Goal: Feedback & Contribution: Submit feedback/report problem

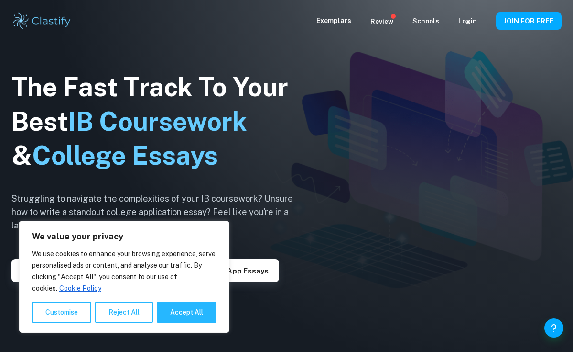
scroll to position [35, 0]
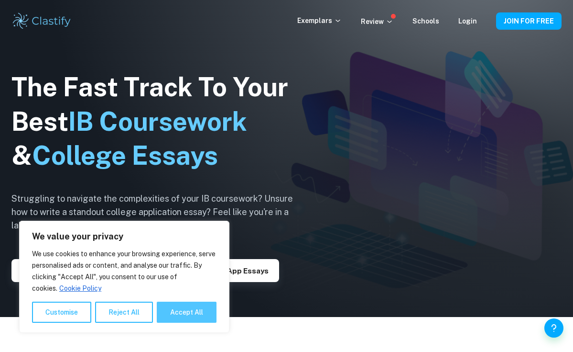
click at [172, 315] on button "Accept All" at bounding box center [187, 311] width 60 height 21
checkbox input "true"
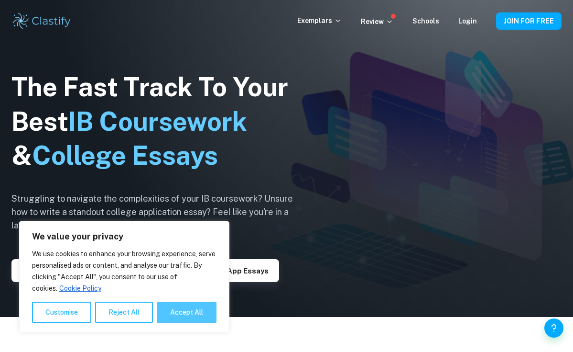
checkbox input "true"
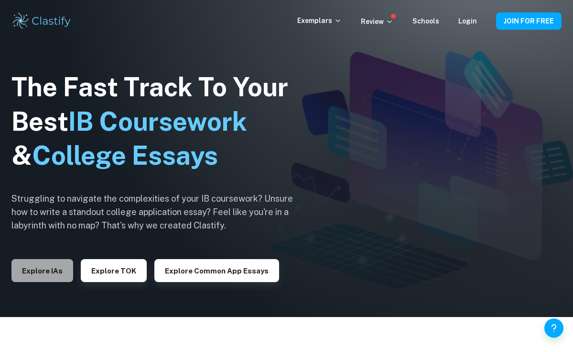
click at [35, 260] on button "Explore IAs" at bounding box center [42, 270] width 62 height 23
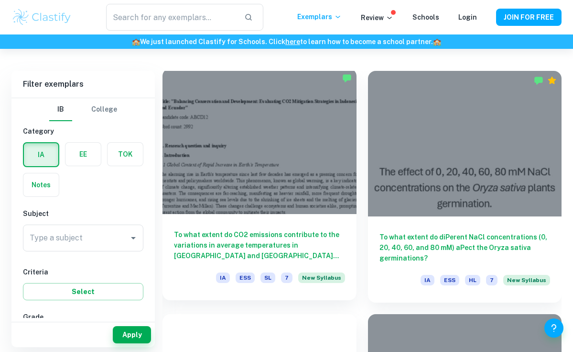
scroll to position [259, 0]
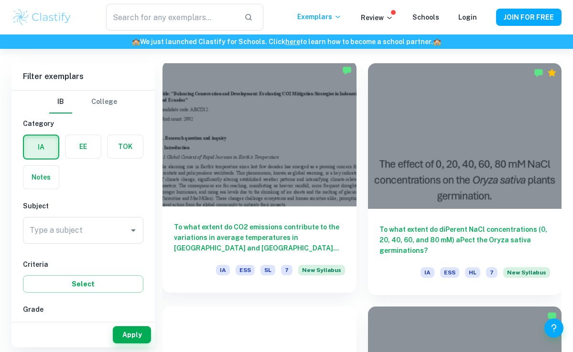
click at [275, 242] on h6 "To what extent do CO2 emissions contribute to the variations in average tempera…" at bounding box center [259, 237] width 171 height 32
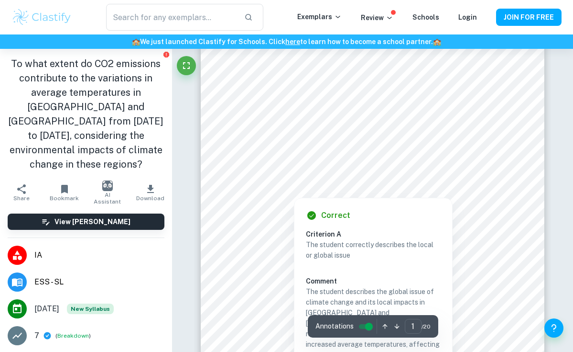
scroll to position [108, 0]
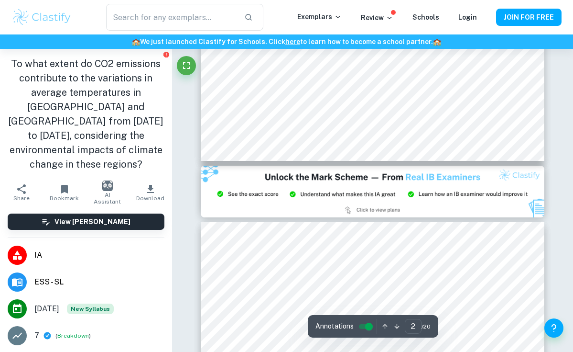
type input "3"
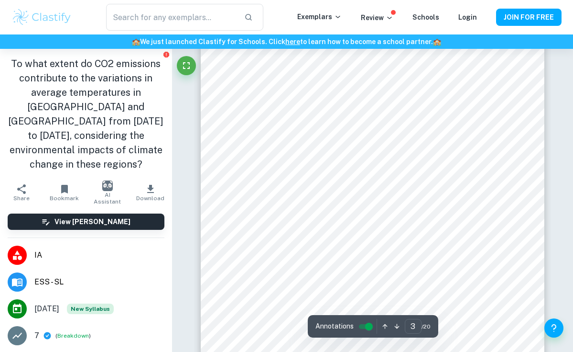
scroll to position [1069, 0]
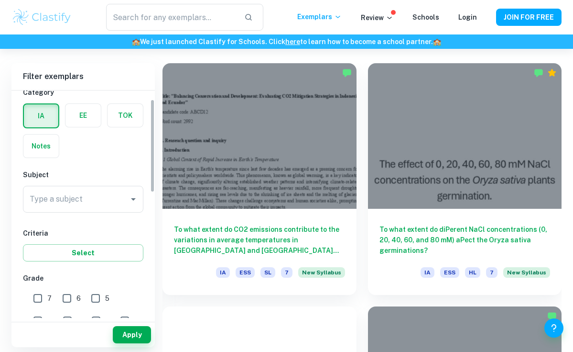
scroll to position [50, 0]
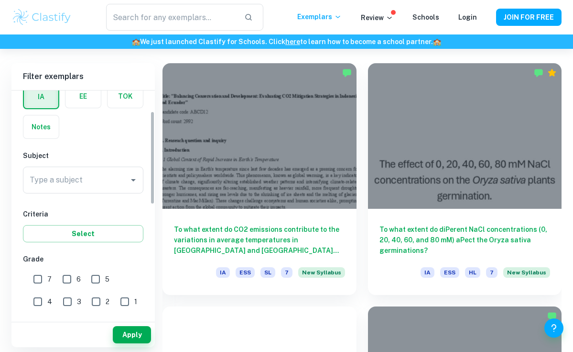
click at [38, 278] on input "7" at bounding box center [37, 278] width 19 height 19
checkbox input "true"
click at [130, 340] on button "Apply" at bounding box center [132, 334] width 38 height 17
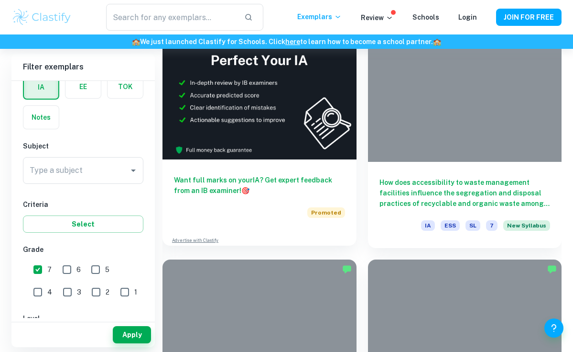
scroll to position [547, 0]
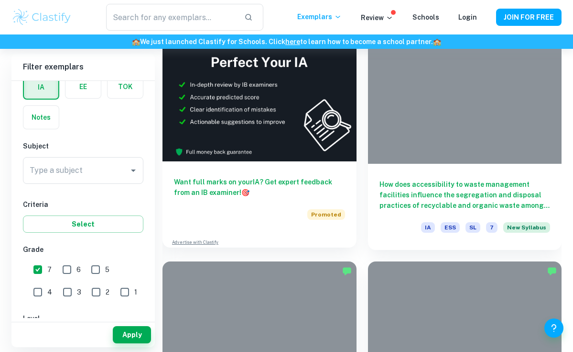
click at [335, 129] on img at bounding box center [260, 88] width 194 height 145
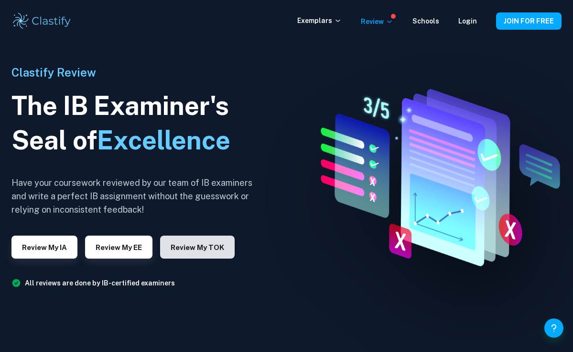
scroll to position [45, 0]
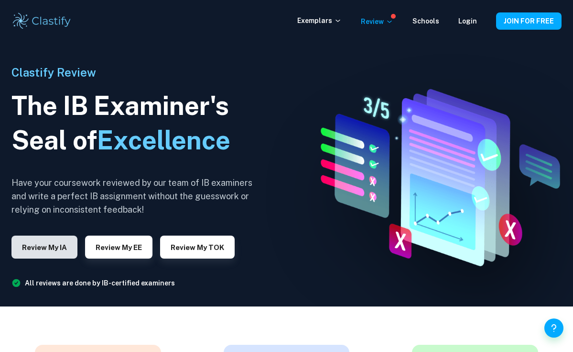
click at [74, 246] on button "Review my IA" at bounding box center [44, 246] width 66 height 23
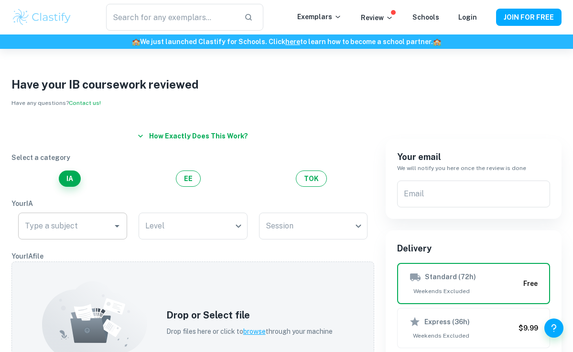
click at [110, 226] on div "Type a subject" at bounding box center [72, 225] width 109 height 27
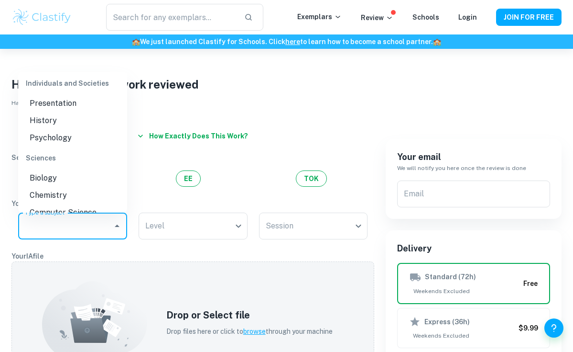
scroll to position [301, 0]
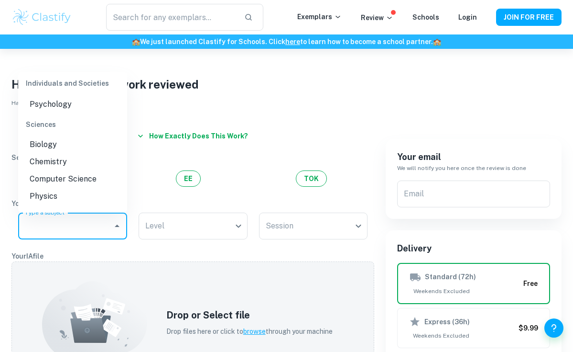
click at [105, 187] on li "Physics" at bounding box center [72, 195] width 109 height 17
type input "Physics"
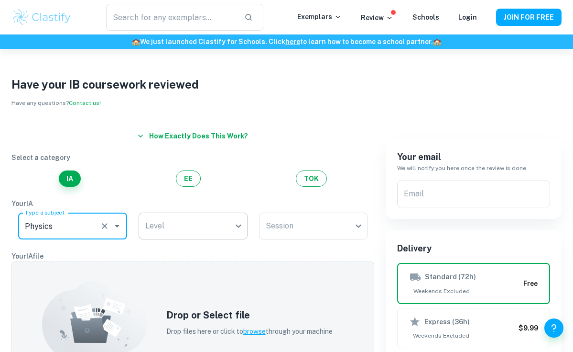
click at [162, 225] on body "We value your privacy We use cookies to enhance your browsing experience, serve…" at bounding box center [286, 225] width 573 height 352
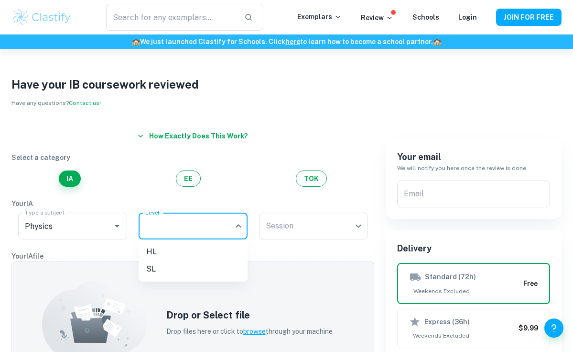
click at [178, 270] on li "SL" at bounding box center [193, 268] width 109 height 17
type input "SL"
click at [302, 232] on body "We value your privacy We use cookies to enhance your browsing experience, serve…" at bounding box center [286, 225] width 573 height 352
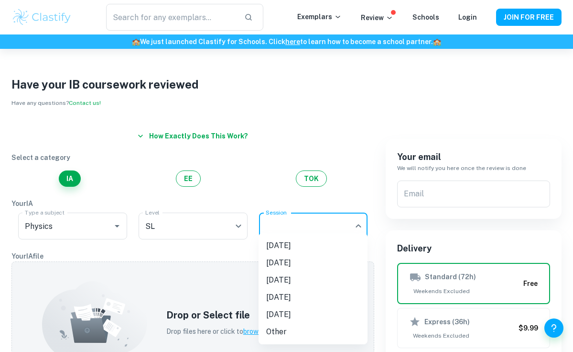
click at [302, 256] on li "[DATE]" at bounding box center [313, 262] width 109 height 17
type input "N25"
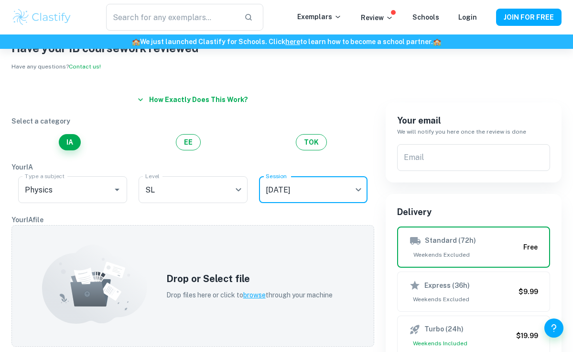
scroll to position [37, 0]
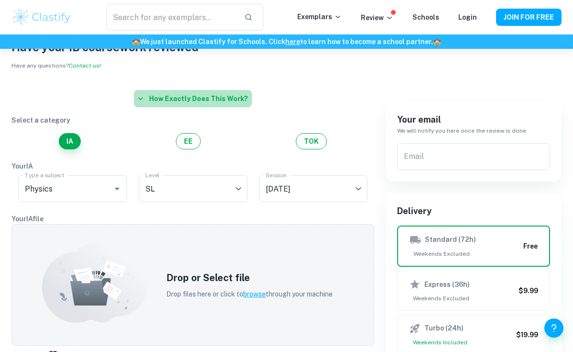
click at [246, 98] on button "How exactly does this work?" at bounding box center [193, 98] width 118 height 17
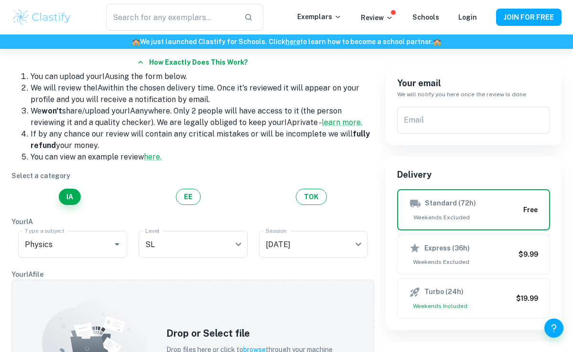
scroll to position [74, 0]
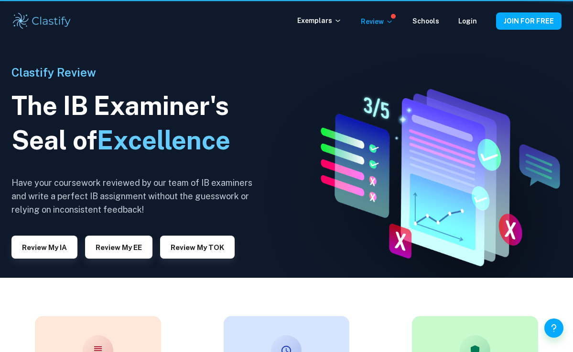
scroll to position [45, 0]
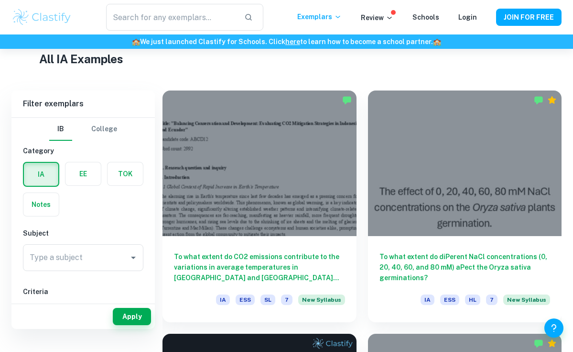
scroll to position [253, 0]
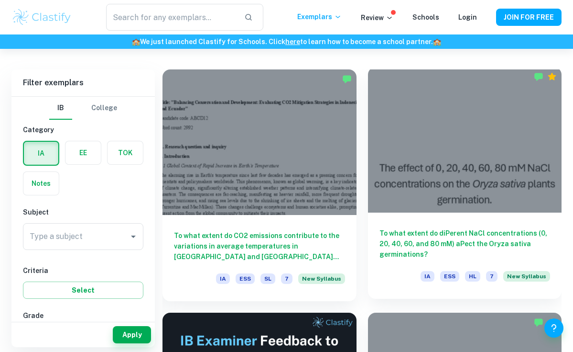
click at [440, 185] on div at bounding box center [465, 139] width 194 height 145
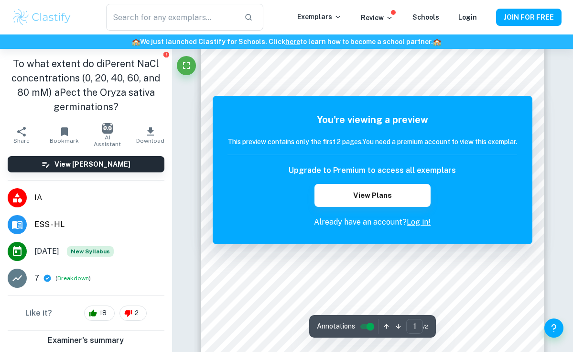
scroll to position [226, 0]
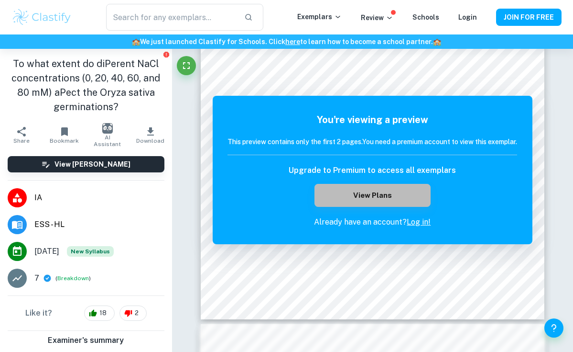
click at [402, 94] on div "The remaining pages are not being displayed You're viewing a preview This previ…" at bounding box center [373, 350] width 344 height 1034
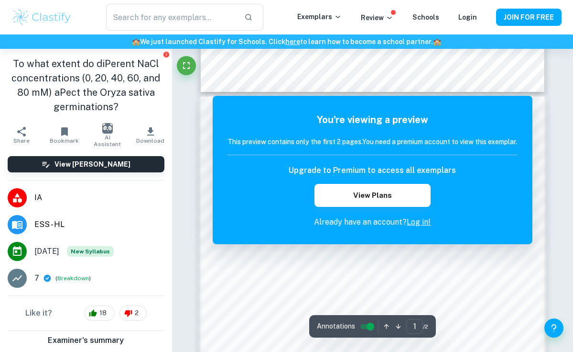
scroll to position [445, 0]
click at [422, 233] on div "You're viewing a preview This preview contains only the first 2 pages. You need…" at bounding box center [373, 170] width 320 height 148
click at [421, 226] on link "Log in!" at bounding box center [419, 221] width 24 height 9
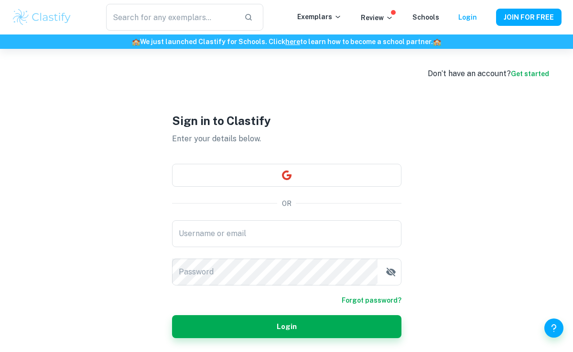
click at [362, 159] on div "Sign in to Clastify Enter your details below. OR Username or email Username or …" at bounding box center [287, 225] width 230 height 352
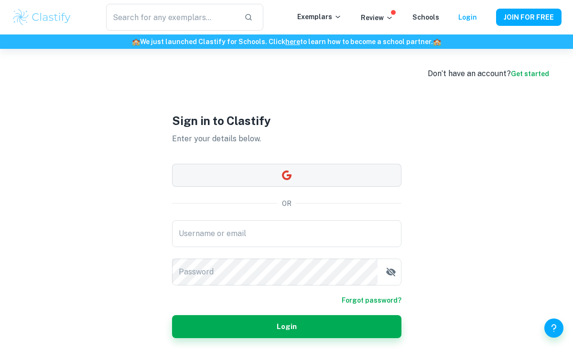
click at [362, 172] on button "button" at bounding box center [287, 175] width 230 height 23
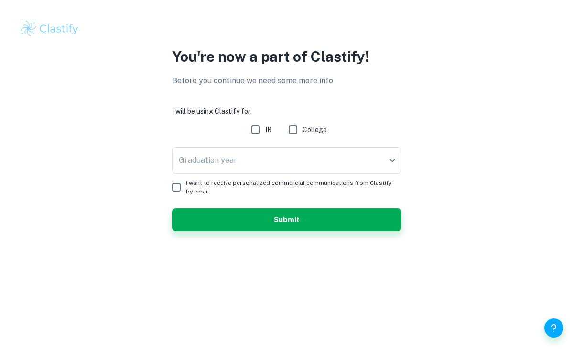
click at [261, 132] on input "IB" at bounding box center [255, 129] width 19 height 19
checkbox input "true"
click at [276, 150] on body "We value your privacy We use cookies to enhance your browsing experience, serve…" at bounding box center [286, 176] width 573 height 352
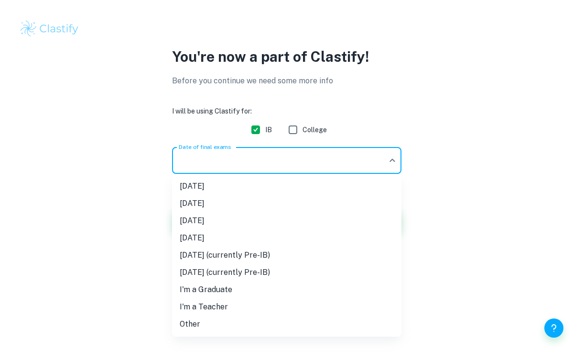
click at [298, 272] on li "[DATE] (currently Pre-IB)" at bounding box center [287, 272] width 230 height 17
type input "N27"
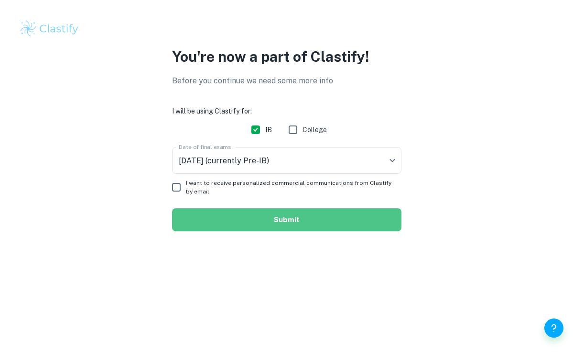
click at [319, 223] on button "Submit" at bounding box center [287, 219] width 230 height 23
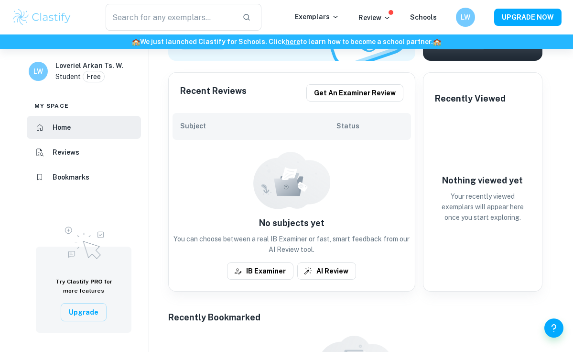
scroll to position [29, 0]
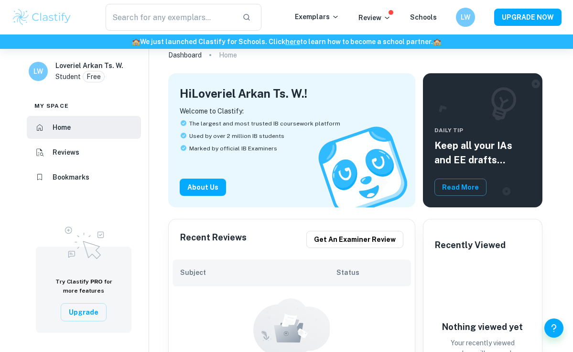
click at [103, 150] on li "Reviews" at bounding box center [84, 152] width 114 height 23
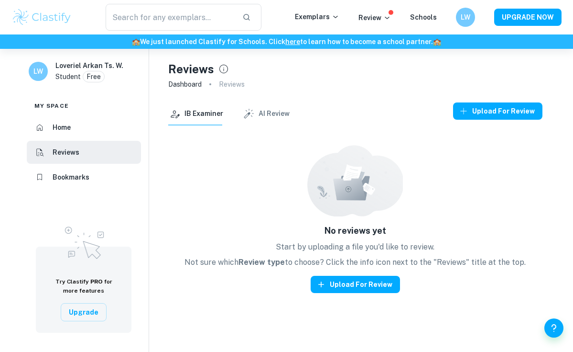
click at [101, 175] on li "Bookmarks" at bounding box center [84, 176] width 114 height 23
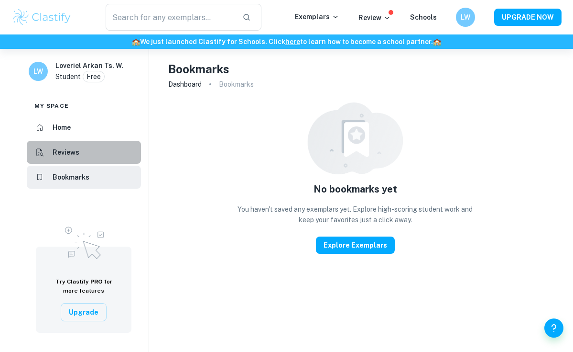
click at [109, 159] on li "Reviews" at bounding box center [84, 152] width 114 height 23
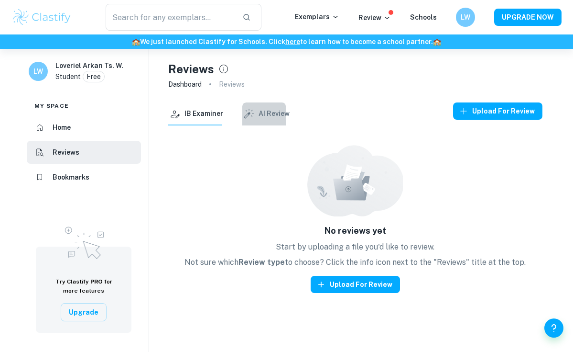
click at [254, 109] on button "AI Review" at bounding box center [265, 113] width 47 height 23
click at [199, 114] on button "IB Examiner" at bounding box center [195, 113] width 55 height 23
click at [233, 114] on div "IB Examiner AI Review" at bounding box center [228, 113] width 121 height 23
click at [245, 116] on icon "button" at bounding box center [248, 114] width 12 height 12
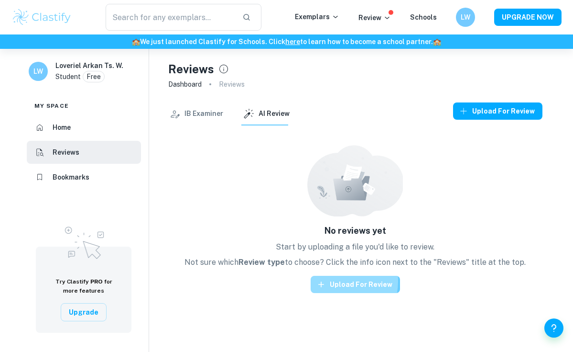
click at [342, 281] on button "Upload for review" at bounding box center [355, 283] width 89 height 17
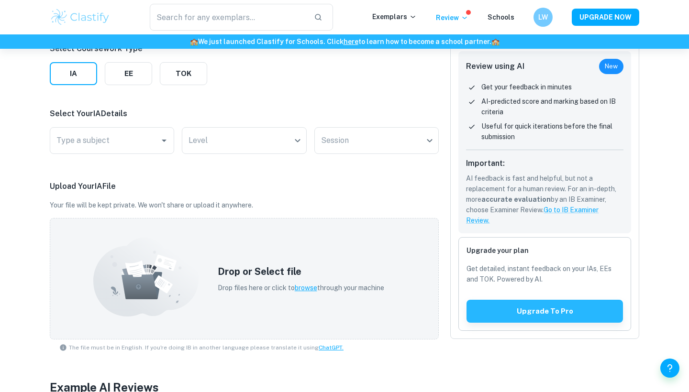
scroll to position [47, 0]
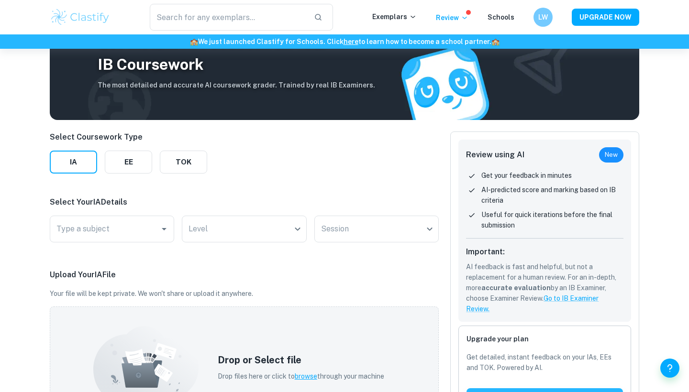
click at [567, 3] on div "​ Exemplars Review Schools LW UPGRADE NOW" at bounding box center [344, 17] width 689 height 34
